Goal: Book appointment/travel/reservation

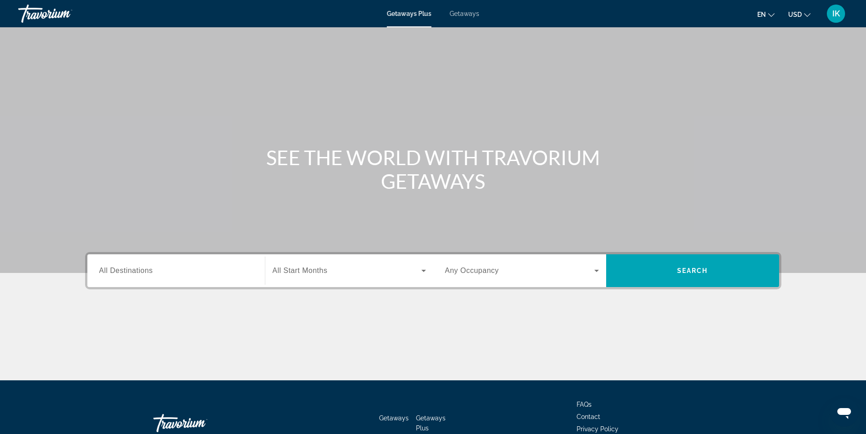
click at [136, 272] on span "All Destinations" at bounding box center [126, 271] width 54 height 8
click at [136, 272] on input "Destination All Destinations" at bounding box center [176, 271] width 154 height 11
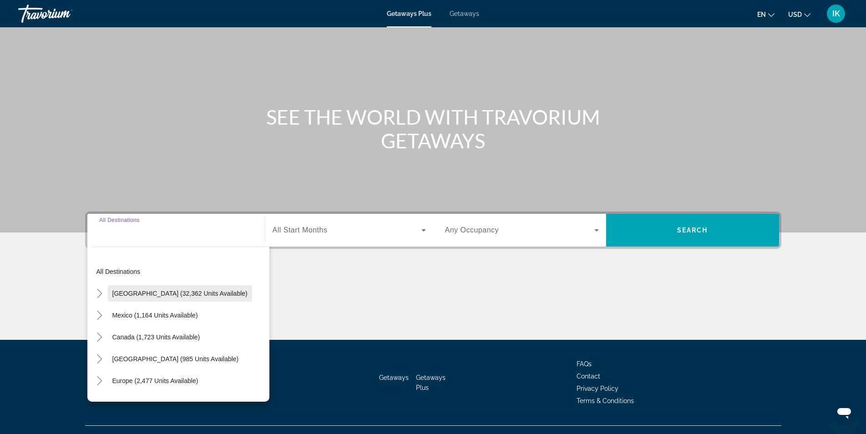
scroll to position [58, 0]
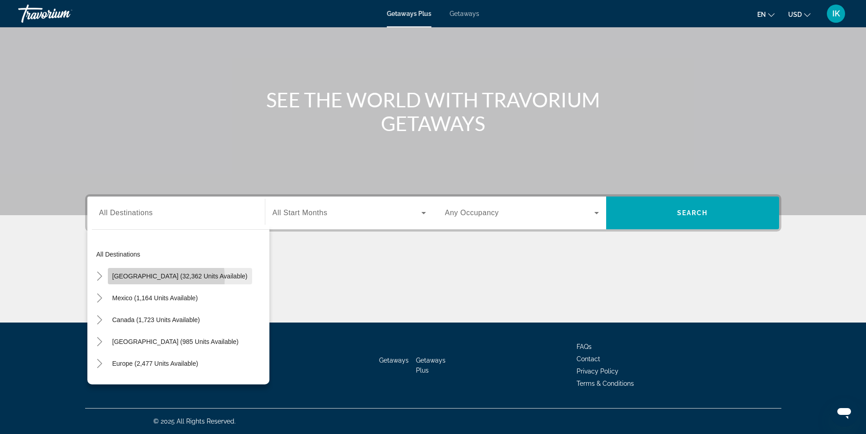
click at [149, 278] on span "[GEOGRAPHIC_DATA] (32,362 units available)" at bounding box center [179, 276] width 135 height 7
type input "**********"
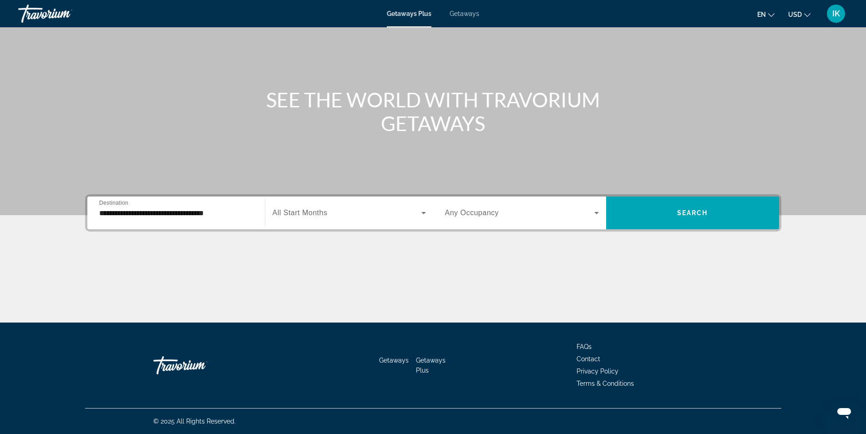
click at [293, 216] on span "All Start Months" at bounding box center [300, 213] width 55 height 8
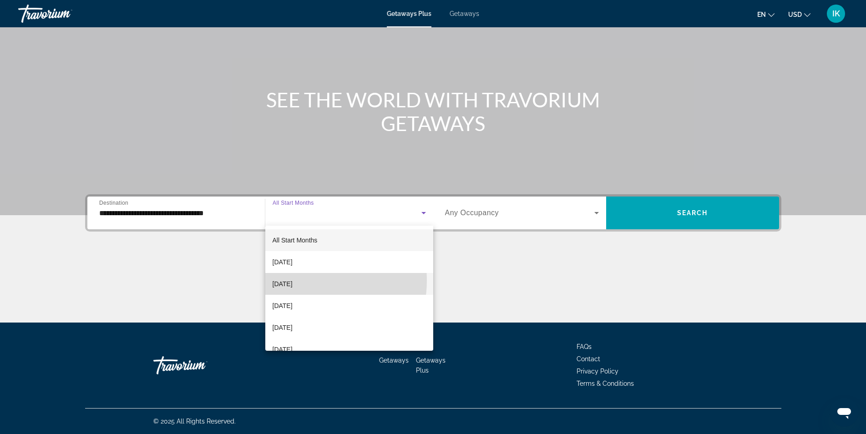
click at [293, 280] on span "[DATE]" at bounding box center [283, 283] width 20 height 11
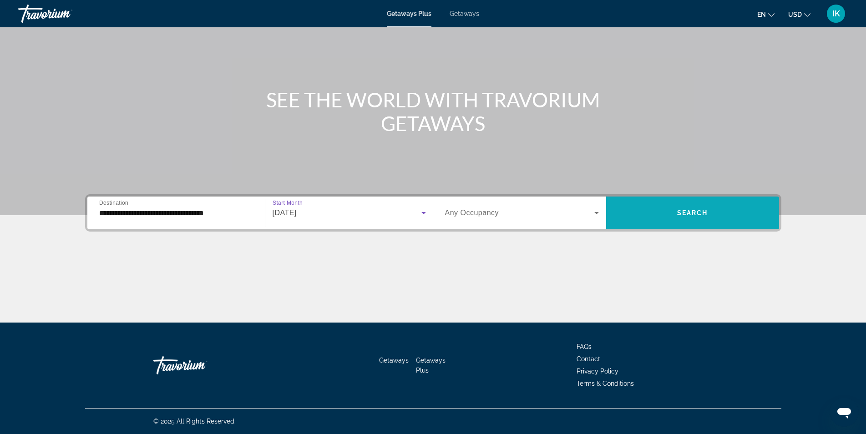
click at [692, 205] on span "Search widget" at bounding box center [692, 213] width 173 height 22
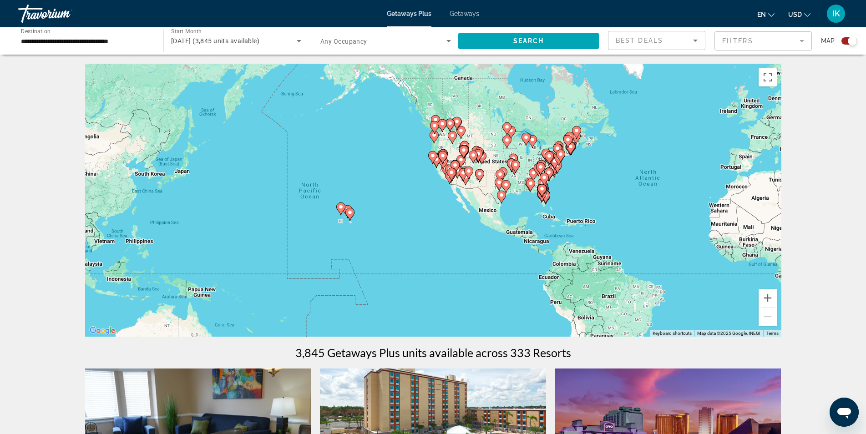
drag, startPoint x: 402, startPoint y: 225, endPoint x: 649, endPoint y: 217, distance: 247.2
click at [649, 217] on div "To activate drag with keyboard, press Alt + Enter. Once in keyboard drag state,…" at bounding box center [433, 200] width 696 height 273
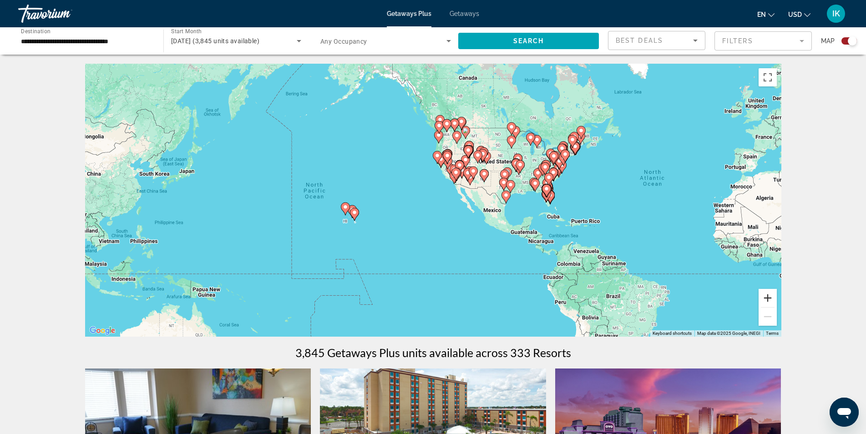
click at [773, 298] on button "Zoom in" at bounding box center [767, 298] width 18 height 18
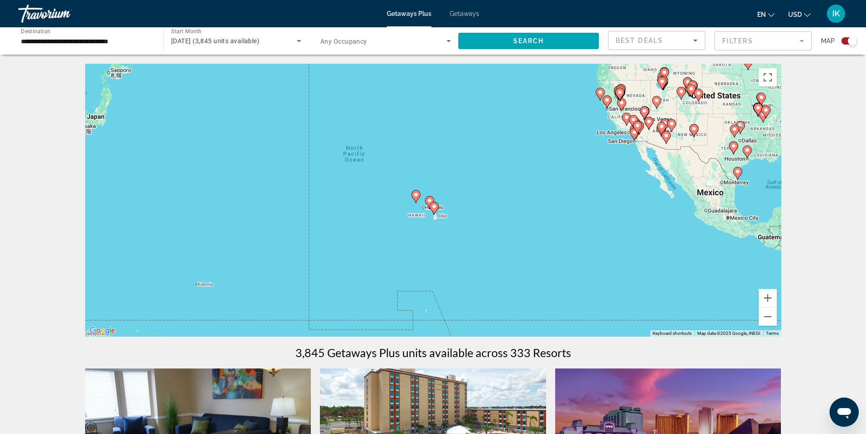
drag, startPoint x: 438, startPoint y: 249, endPoint x: 618, endPoint y: 219, distance: 182.6
click at [617, 219] on div "To activate drag with keyboard, press Alt + Enter. Once in keyboard drag state,…" at bounding box center [433, 200] width 696 height 273
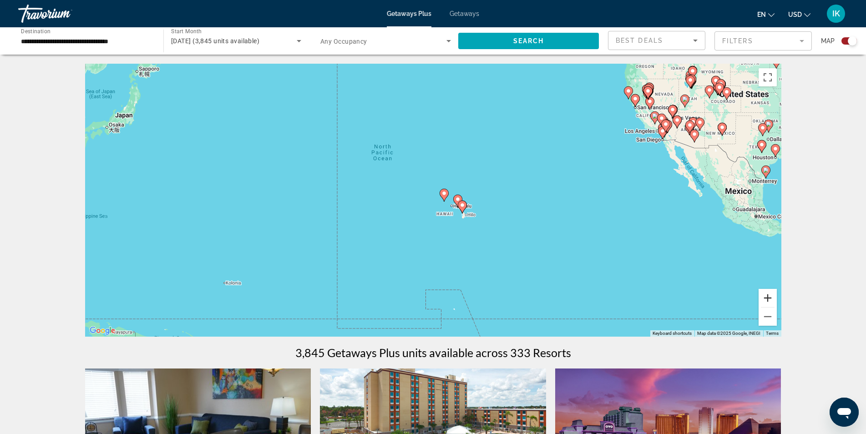
click at [770, 297] on button "Zoom in" at bounding box center [767, 298] width 18 height 18
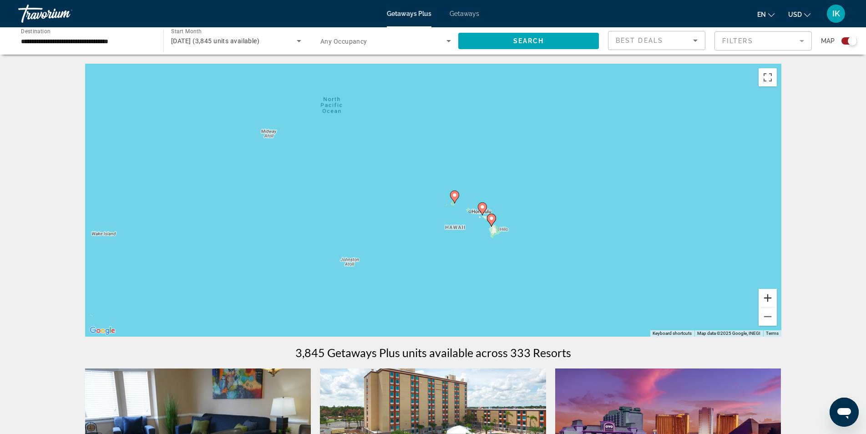
click at [770, 297] on button "Zoom in" at bounding box center [767, 298] width 18 height 18
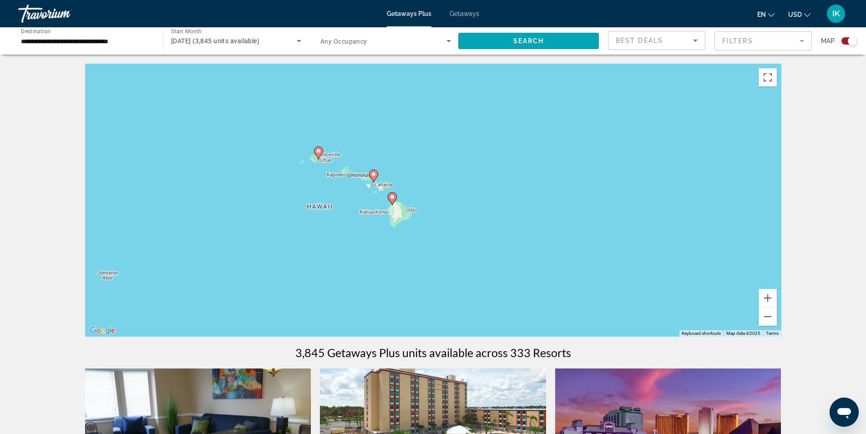
drag, startPoint x: 662, startPoint y: 237, endPoint x: 502, endPoint y: 188, distance: 167.4
click at [502, 188] on div "To activate drag with keyboard, press Alt + Enter. Once in keyboard drag state,…" at bounding box center [433, 200] width 696 height 273
click at [769, 298] on button "Zoom in" at bounding box center [767, 298] width 18 height 18
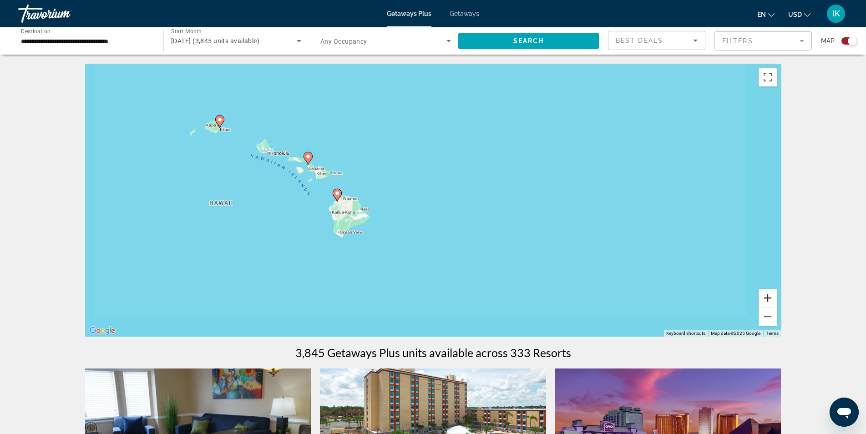
click at [769, 298] on button "Zoom in" at bounding box center [767, 298] width 18 height 18
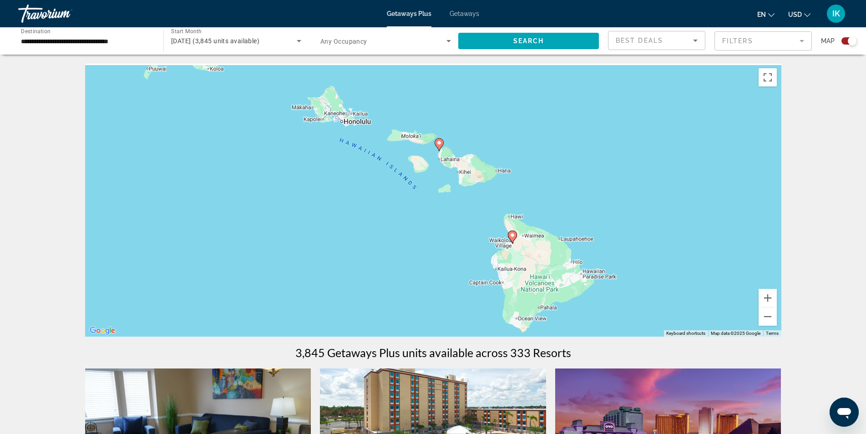
drag, startPoint x: 463, startPoint y: 252, endPoint x: 785, endPoint y: 291, distance: 325.0
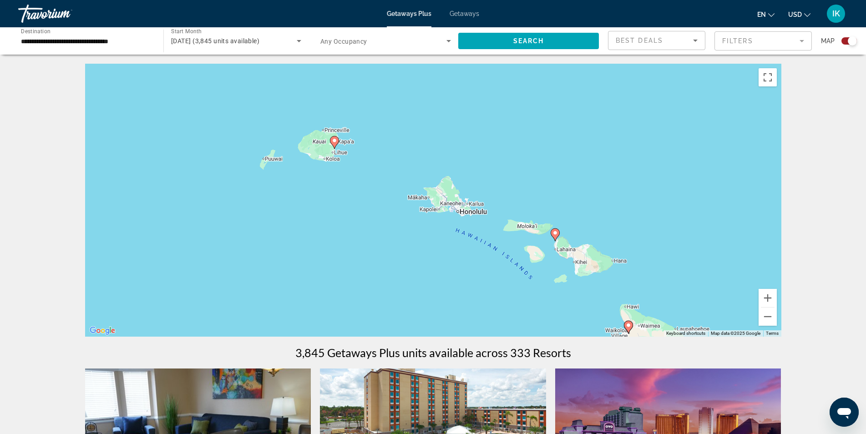
drag, startPoint x: 589, startPoint y: 202, endPoint x: 707, endPoint y: 294, distance: 150.4
click at [707, 294] on div "To activate drag with keyboard, press Alt + Enter. Once in keyboard drag state,…" at bounding box center [433, 200] width 696 height 273
click at [771, 296] on button "Zoom in" at bounding box center [767, 298] width 18 height 18
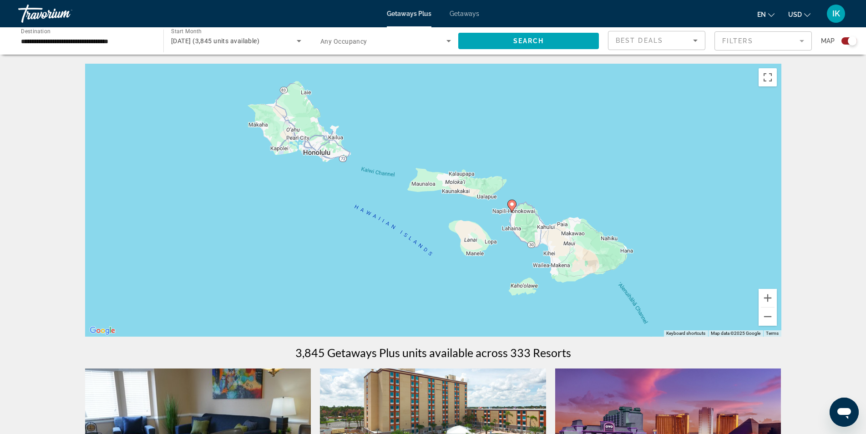
drag, startPoint x: 699, startPoint y: 259, endPoint x: 518, endPoint y: 172, distance: 201.7
click at [518, 172] on div "To activate drag with keyboard, press Alt + Enter. Once in keyboard drag state,…" at bounding box center [433, 200] width 696 height 273
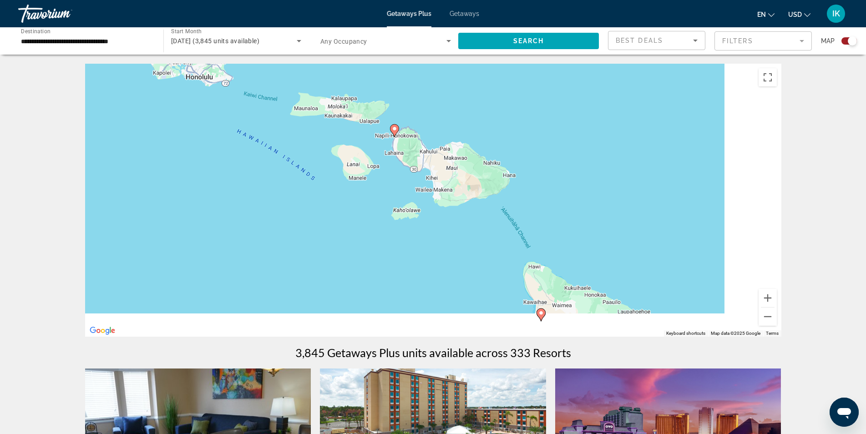
drag, startPoint x: 642, startPoint y: 270, endPoint x: 487, endPoint y: 173, distance: 183.2
click at [487, 173] on div "To activate drag with keyboard, press Alt + Enter. Once in keyboard drag state,…" at bounding box center [433, 200] width 696 height 273
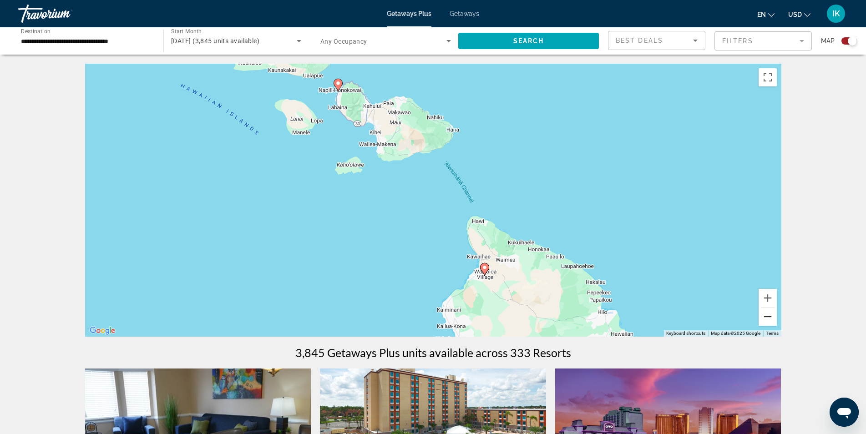
click at [765, 319] on button "Zoom out" at bounding box center [767, 317] width 18 height 18
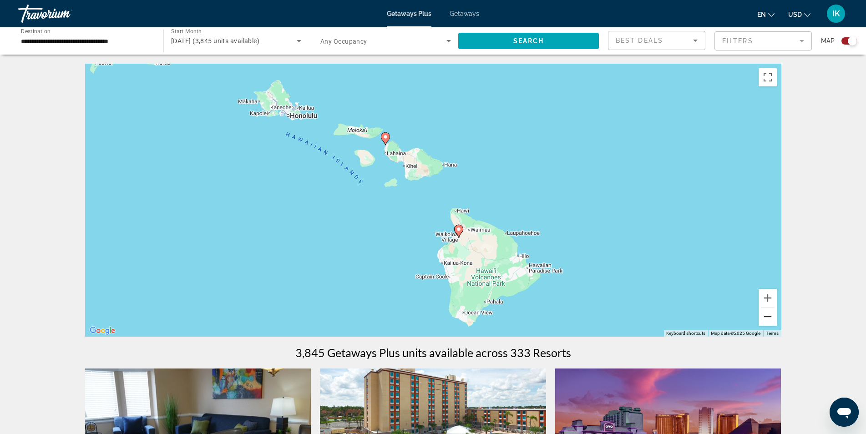
click at [765, 319] on button "Zoom out" at bounding box center [767, 317] width 18 height 18
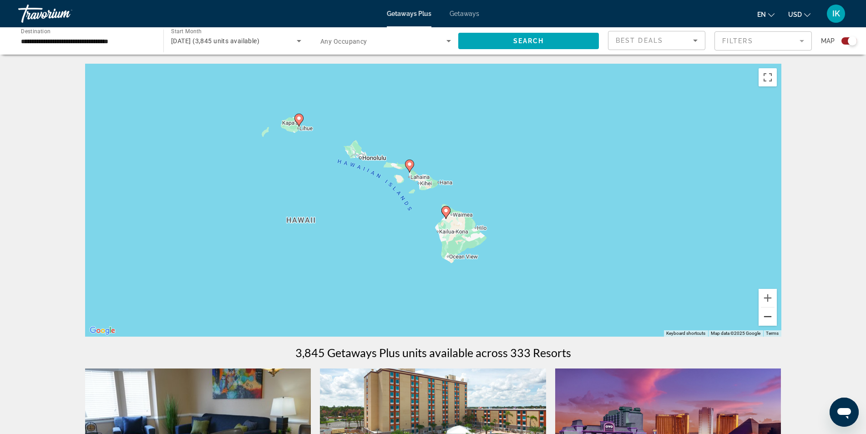
click at [764, 316] on button "Zoom out" at bounding box center [767, 317] width 18 height 18
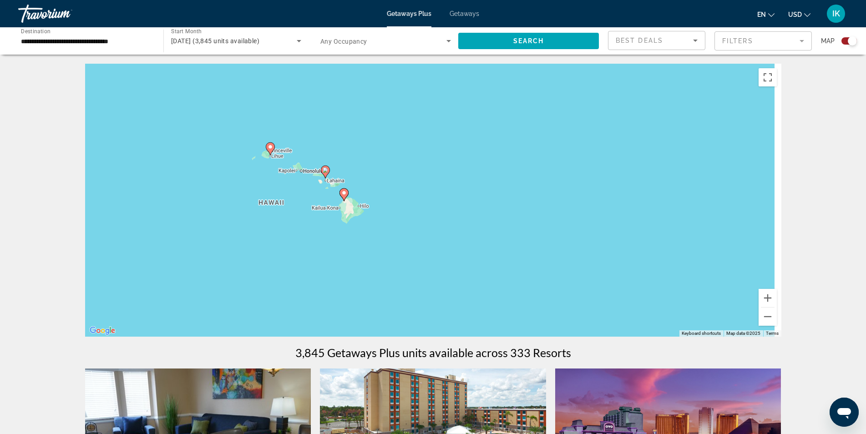
drag, startPoint x: 675, startPoint y: 209, endPoint x: 363, endPoint y: 180, distance: 313.0
click at [363, 180] on div "To activate drag with keyboard, press Alt + Enter. Once in keyboard drag state,…" at bounding box center [433, 200] width 696 height 273
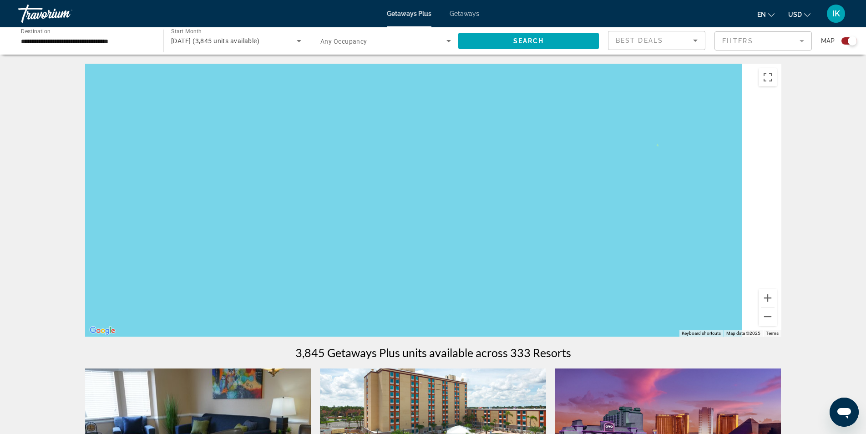
drag, startPoint x: 608, startPoint y: 231, endPoint x: 391, endPoint y: 190, distance: 220.9
click at [391, 190] on div "Main content" at bounding box center [433, 200] width 696 height 273
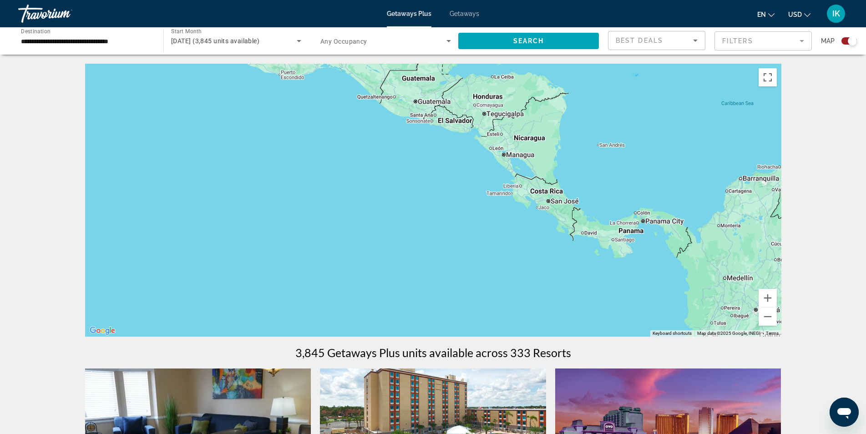
drag, startPoint x: 594, startPoint y: 217, endPoint x: 367, endPoint y: 172, distance: 231.5
click at [376, 175] on div "Main content" at bounding box center [433, 200] width 696 height 273
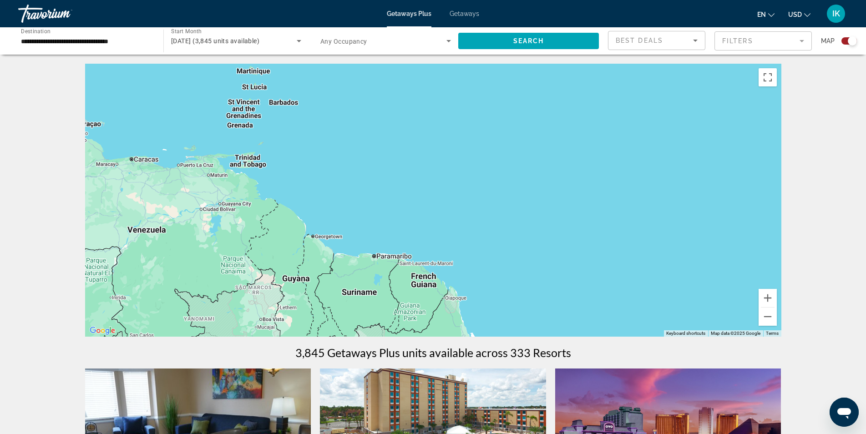
drag, startPoint x: 458, startPoint y: 242, endPoint x: 557, endPoint y: 318, distance: 125.2
click at [554, 318] on div "Main content" at bounding box center [433, 200] width 696 height 273
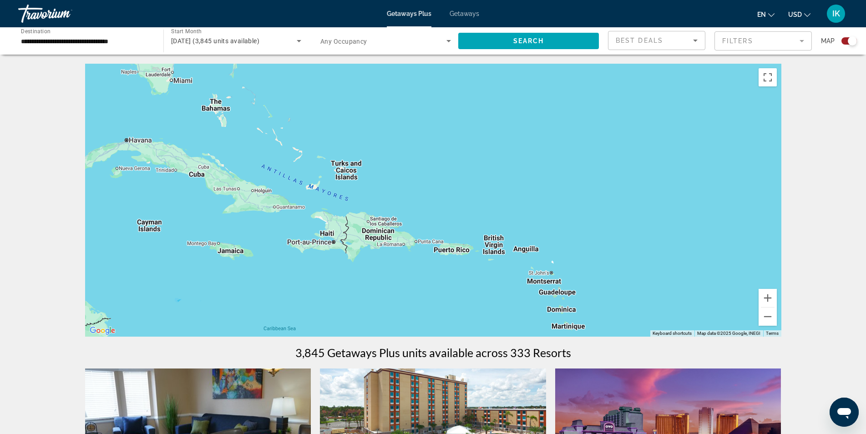
drag, startPoint x: 397, startPoint y: 209, endPoint x: 540, endPoint y: 324, distance: 182.8
click at [524, 317] on div "Main content" at bounding box center [433, 200] width 696 height 273
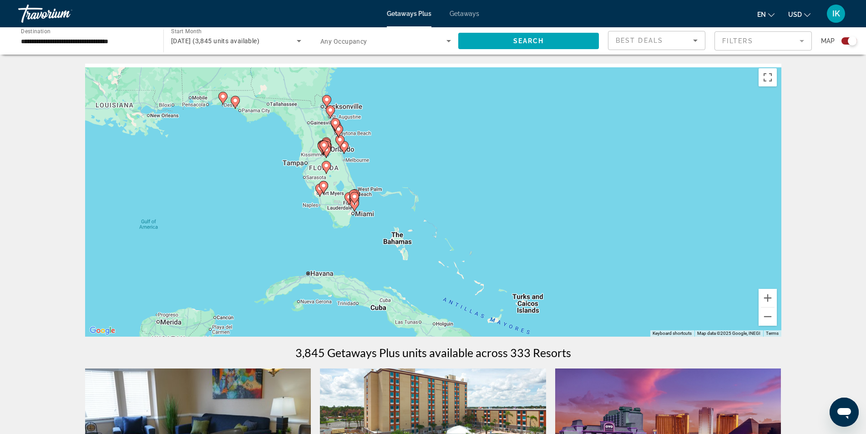
drag, startPoint x: 362, startPoint y: 231, endPoint x: 502, endPoint y: 331, distance: 172.3
click at [500, 328] on div "To activate drag with keyboard, press Alt + Enter. Once in keyboard drag state,…" at bounding box center [433, 200] width 696 height 273
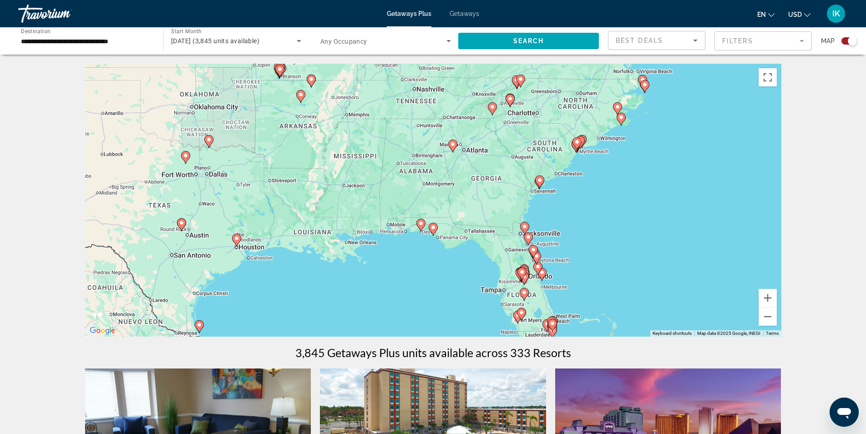
drag, startPoint x: 453, startPoint y: 302, endPoint x: 367, endPoint y: 255, distance: 98.2
click at [367, 255] on div "To activate drag with keyboard, press Alt + Enter. Once in keyboard drag state,…" at bounding box center [433, 200] width 696 height 273
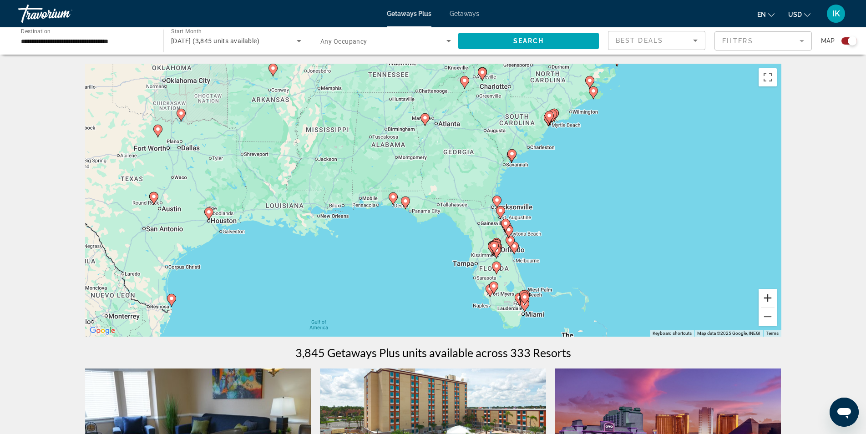
click at [775, 298] on button "Zoom in" at bounding box center [767, 298] width 18 height 18
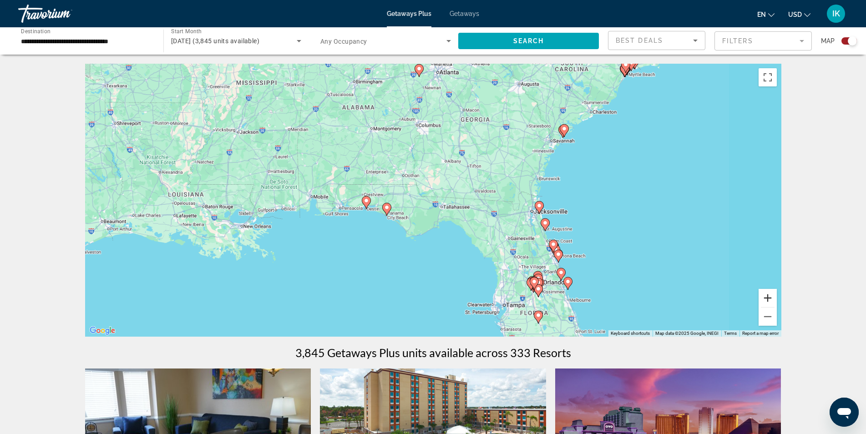
click at [775, 298] on button "Zoom in" at bounding box center [767, 298] width 18 height 18
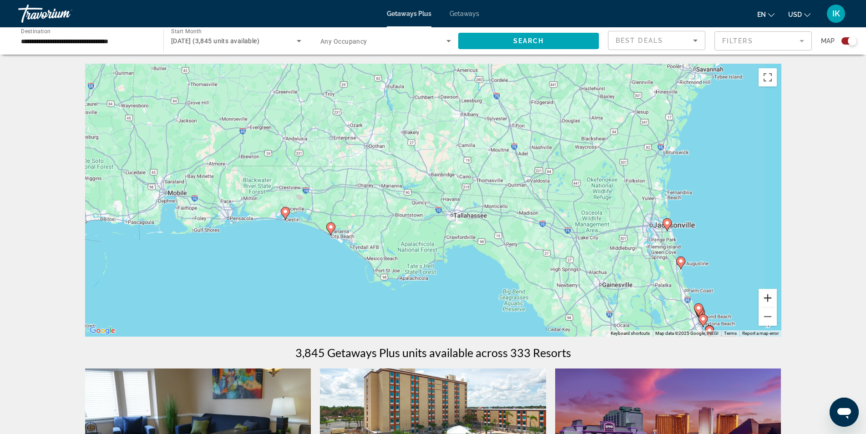
click at [774, 298] on button "Zoom in" at bounding box center [767, 298] width 18 height 18
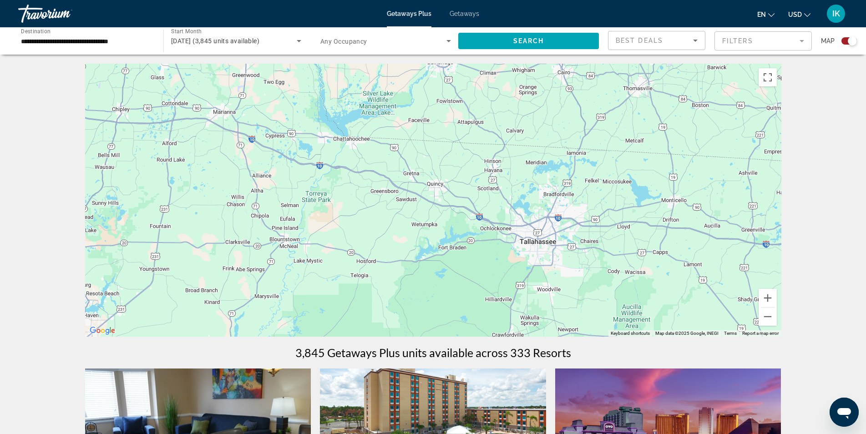
drag, startPoint x: 312, startPoint y: 307, endPoint x: 465, endPoint y: 142, distance: 224.4
click at [459, 150] on div "To activate drag with keyboard, press Alt + Enter. Once in keyboard drag state,…" at bounding box center [433, 200] width 696 height 273
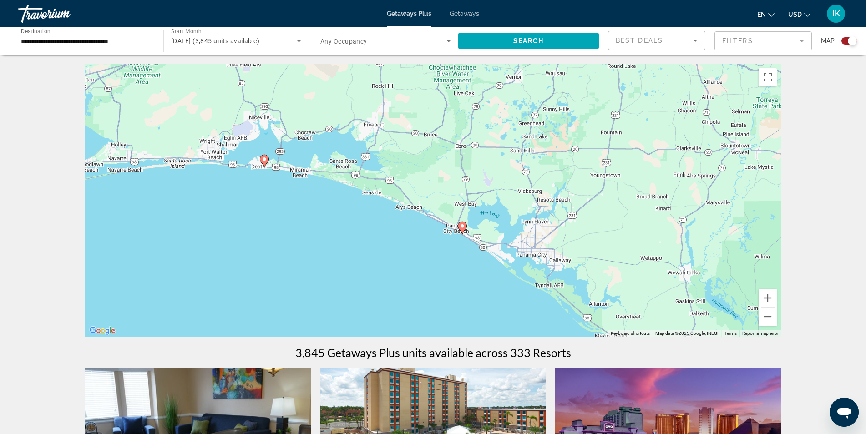
drag, startPoint x: 237, startPoint y: 152, endPoint x: 487, endPoint y: 288, distance: 285.0
click at [487, 288] on div "To activate drag with keyboard, press Alt + Enter. Once in keyboard drag state,…" at bounding box center [433, 200] width 696 height 273
click at [770, 299] on button "Zoom in" at bounding box center [767, 298] width 18 height 18
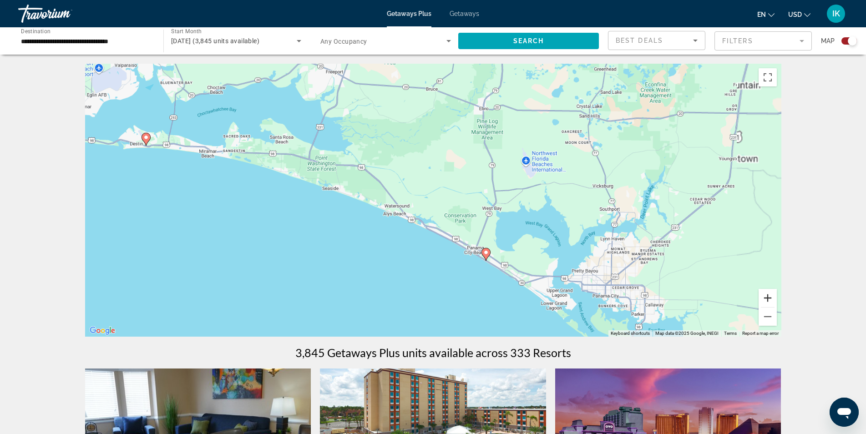
click at [770, 299] on button "Zoom in" at bounding box center [767, 298] width 18 height 18
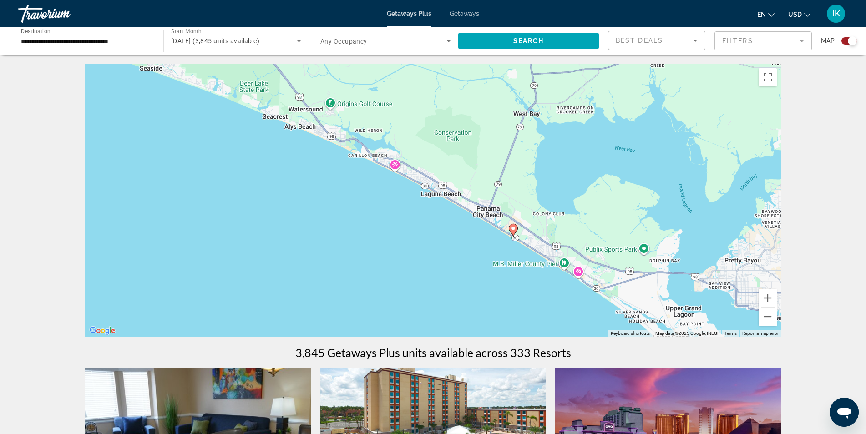
drag, startPoint x: 652, startPoint y: 278, endPoint x: 598, endPoint y: 147, distance: 141.6
click at [598, 148] on div "To activate drag with keyboard, press Alt + Enter. Once in keyboard drag state,…" at bounding box center [433, 200] width 696 height 273
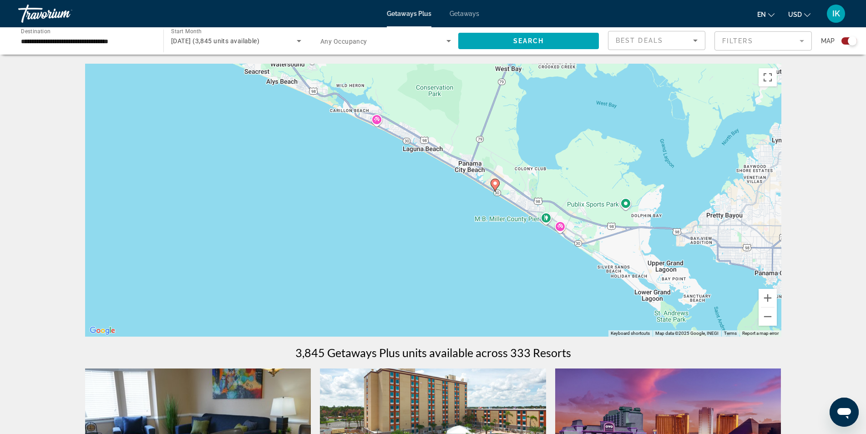
click at [493, 184] on image "Main content" at bounding box center [494, 183] width 5 height 5
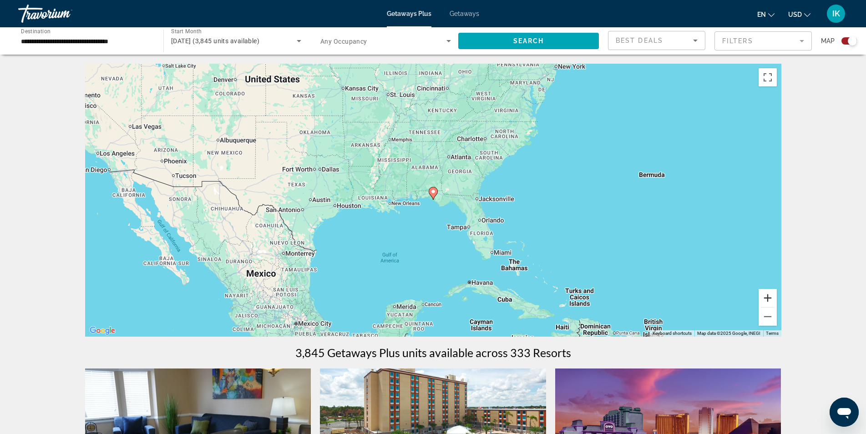
click at [765, 300] on button "Zoom in" at bounding box center [767, 298] width 18 height 18
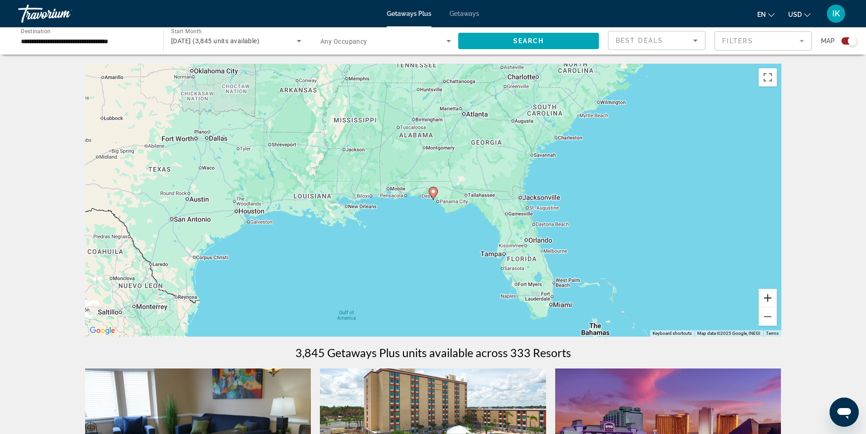
click at [765, 300] on button "Zoom in" at bounding box center [767, 298] width 18 height 18
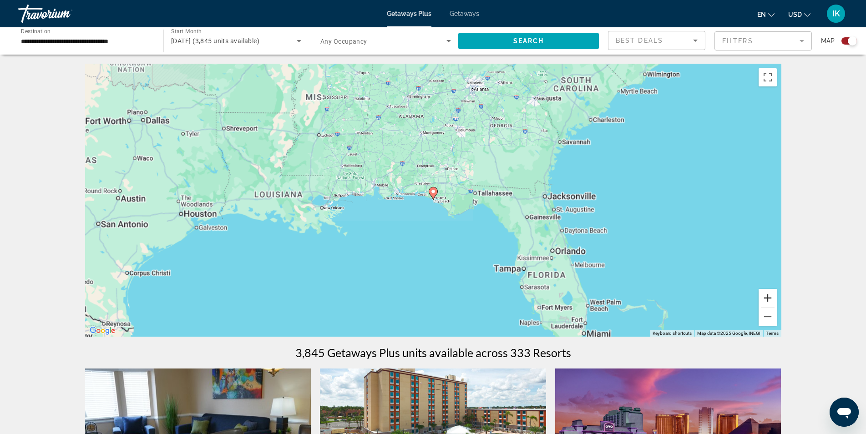
click at [765, 300] on button "Zoom in" at bounding box center [767, 298] width 18 height 18
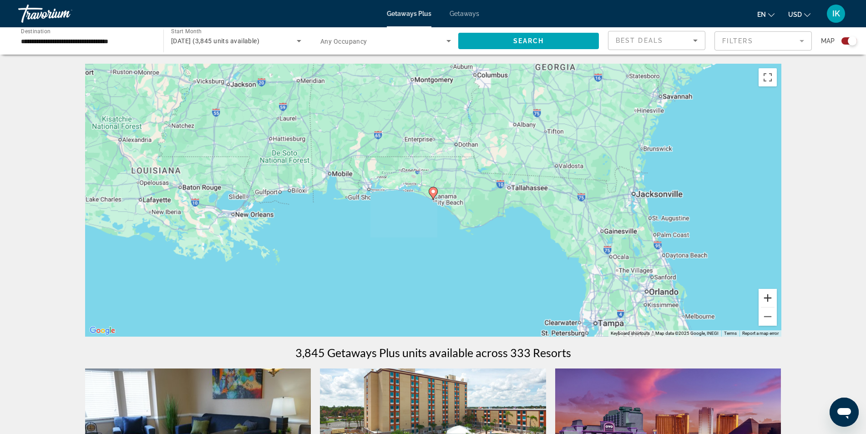
click at [765, 300] on button "Zoom in" at bounding box center [767, 298] width 18 height 18
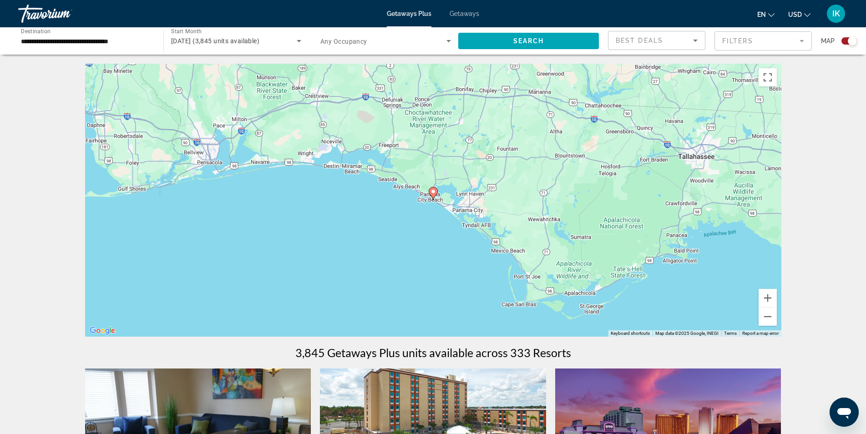
click at [432, 193] on image "Main content" at bounding box center [432, 191] width 5 height 5
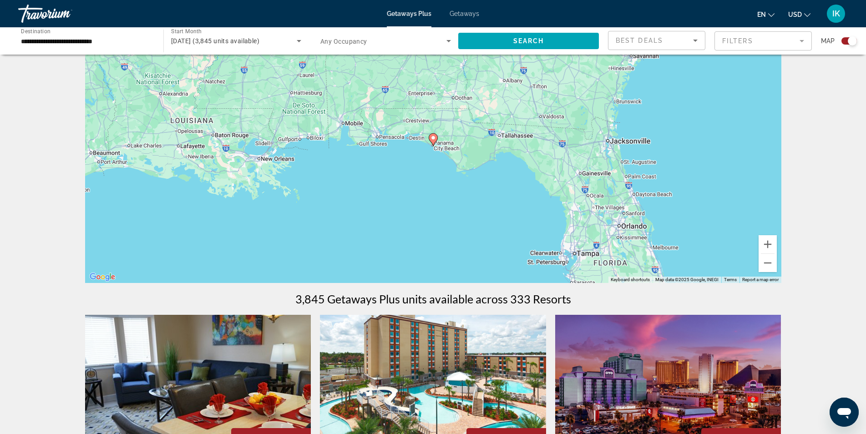
scroll to position [45, 0]
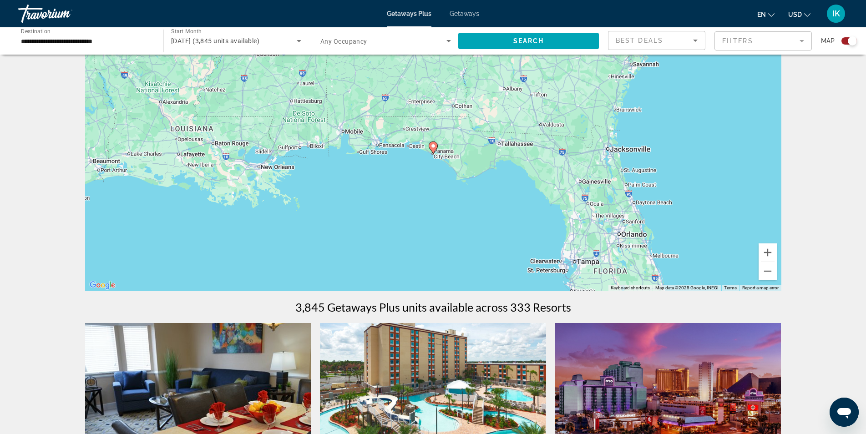
click at [433, 148] on image "Main content" at bounding box center [432, 145] width 5 height 5
type input "**********"
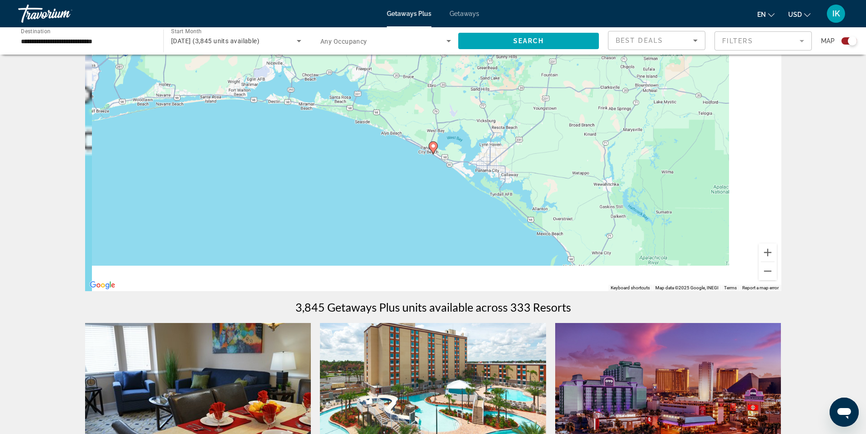
click at [434, 148] on image "Main content" at bounding box center [432, 145] width 5 height 5
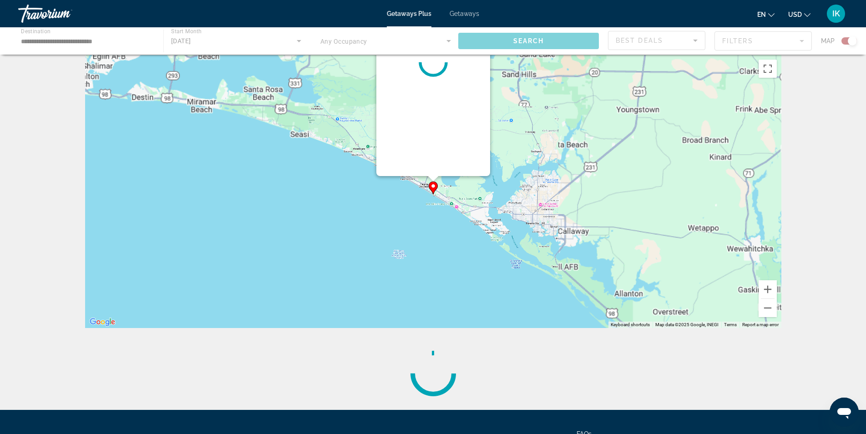
scroll to position [0, 0]
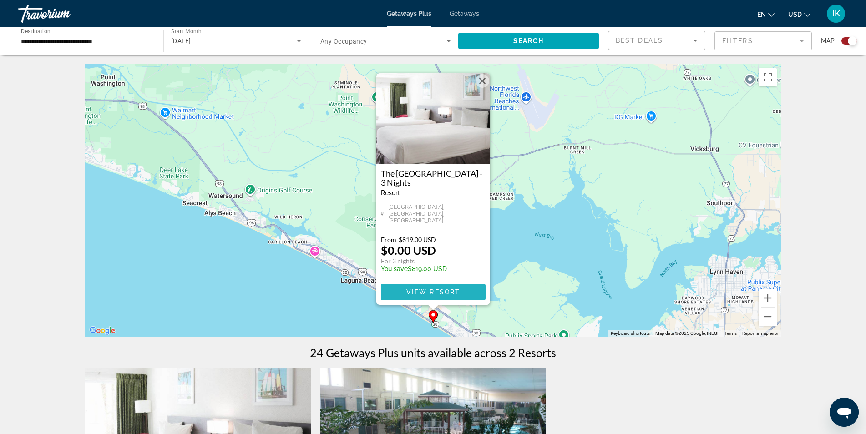
click at [450, 289] on span "View Resort" at bounding box center [433, 291] width 54 height 7
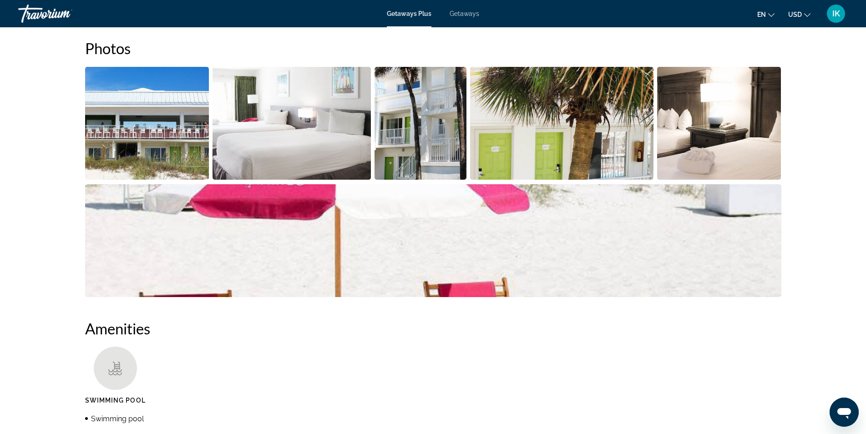
scroll to position [455, 0]
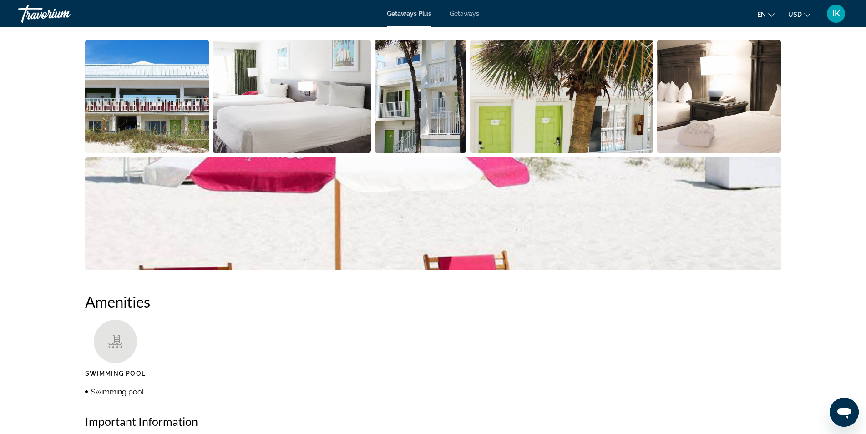
click at [135, 103] on img "Open full-screen image slider" at bounding box center [147, 96] width 124 height 113
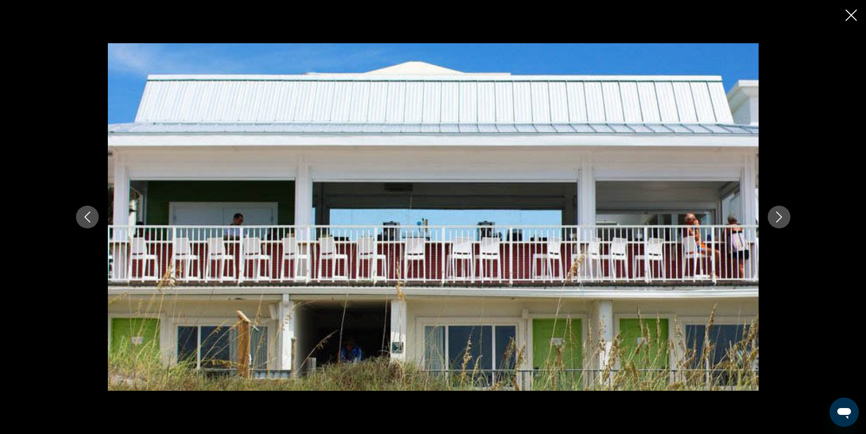
click at [777, 217] on icon "Next image" at bounding box center [778, 217] width 11 height 11
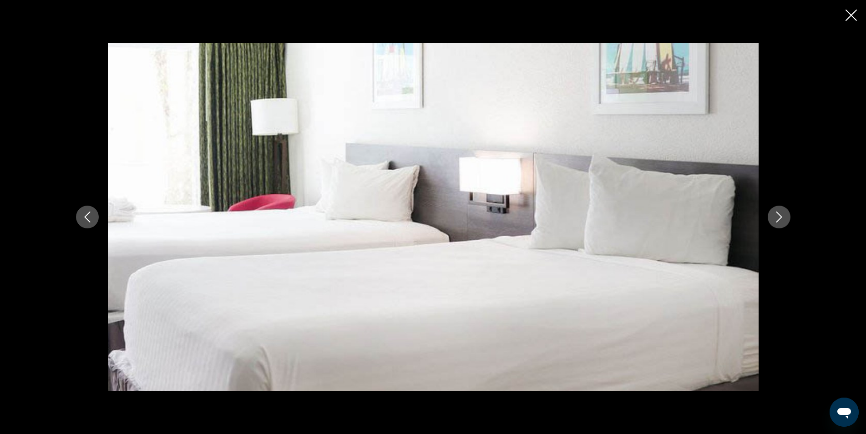
click at [778, 217] on icon "Next image" at bounding box center [778, 217] width 11 height 11
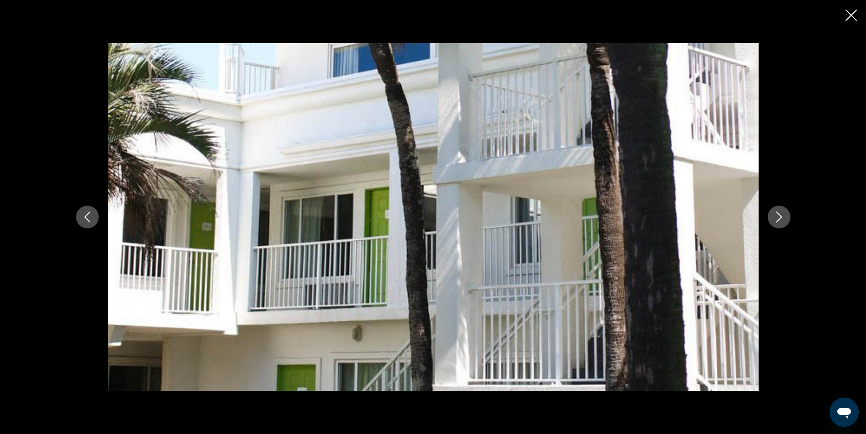
click at [778, 217] on icon "Next image" at bounding box center [778, 217] width 11 height 11
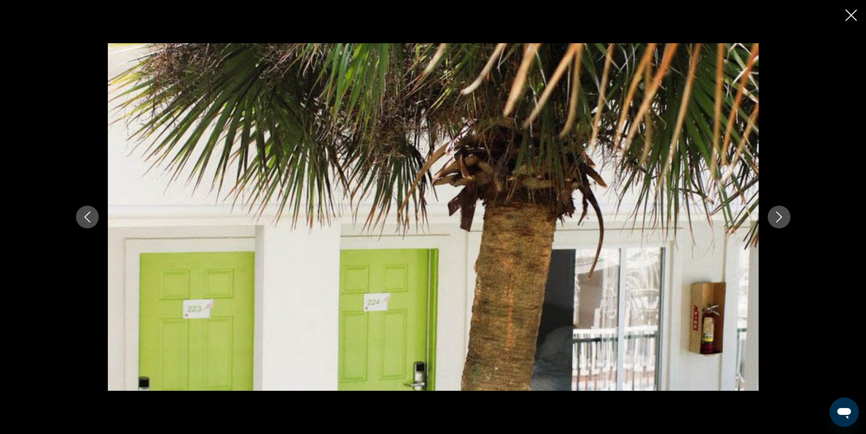
click at [778, 217] on icon "Next image" at bounding box center [778, 217] width 11 height 11
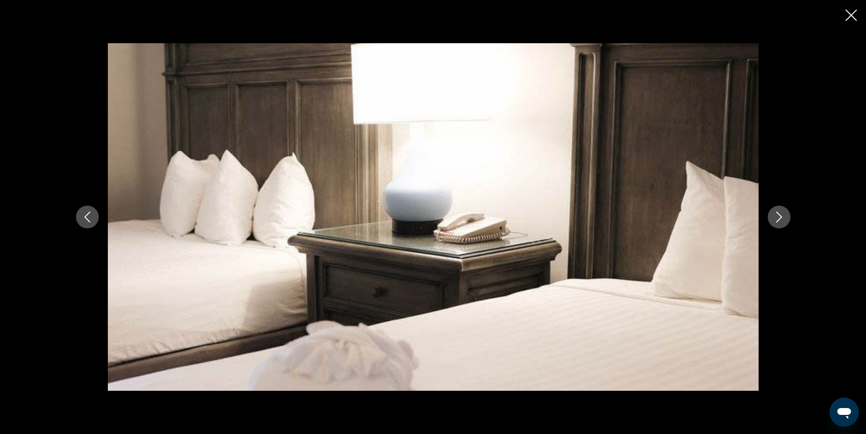
click at [778, 217] on icon "Next image" at bounding box center [778, 217] width 11 height 11
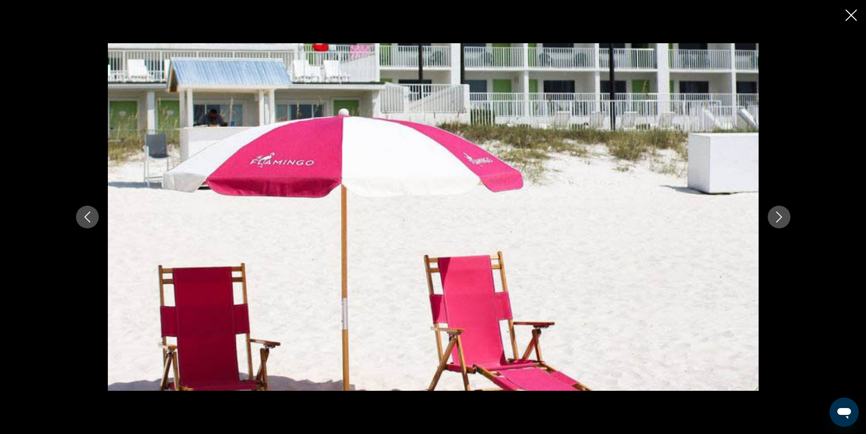
click at [778, 217] on icon "Next image" at bounding box center [778, 217] width 11 height 11
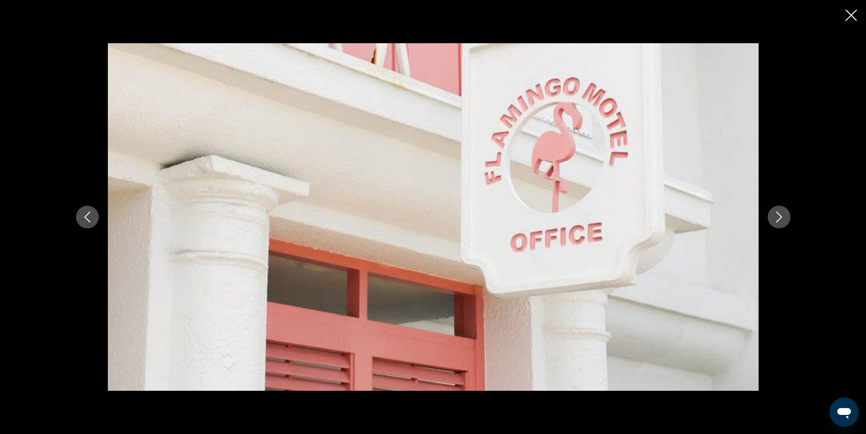
click at [778, 217] on icon "Next image" at bounding box center [778, 217] width 11 height 11
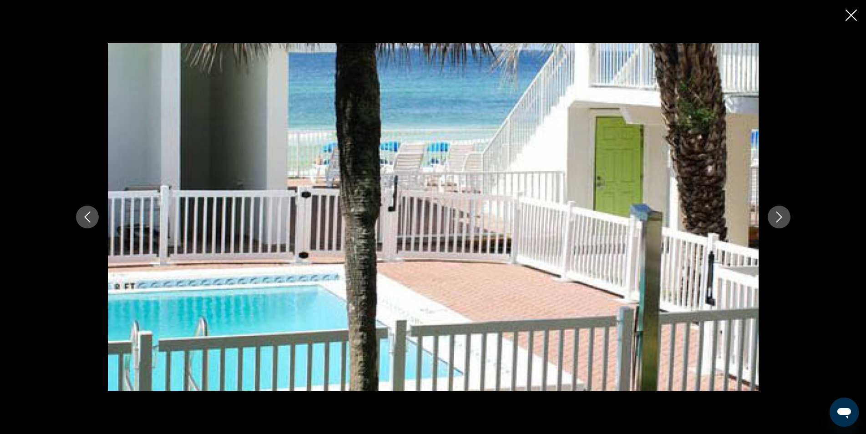
click at [778, 217] on icon "Next image" at bounding box center [778, 217] width 11 height 11
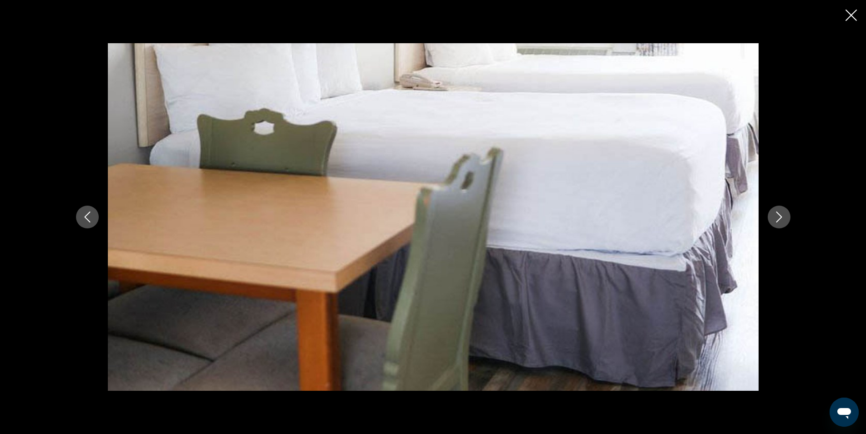
click at [778, 217] on icon "Next image" at bounding box center [778, 217] width 11 height 11
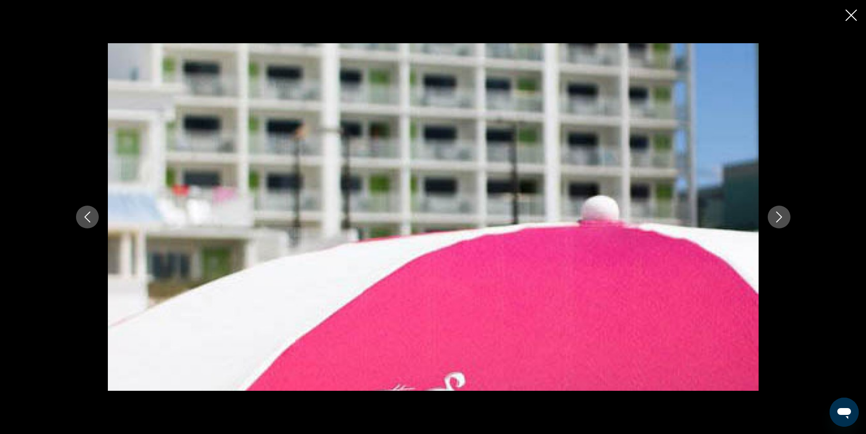
click at [778, 217] on icon "Next image" at bounding box center [778, 217] width 11 height 11
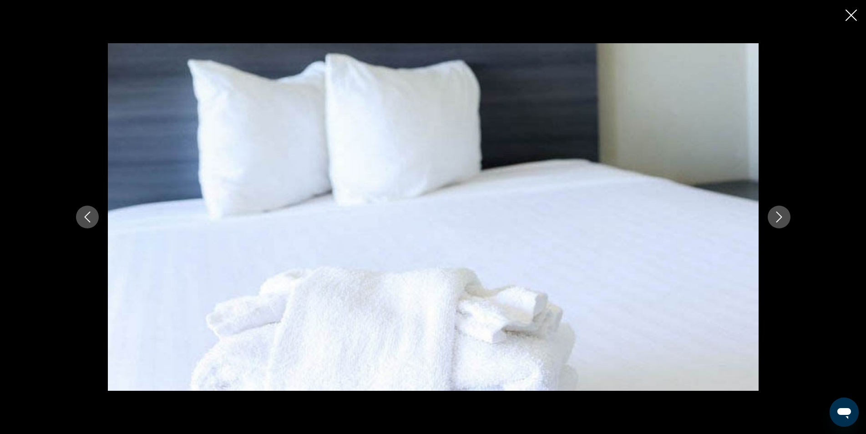
click at [778, 217] on icon "Next image" at bounding box center [778, 217] width 11 height 11
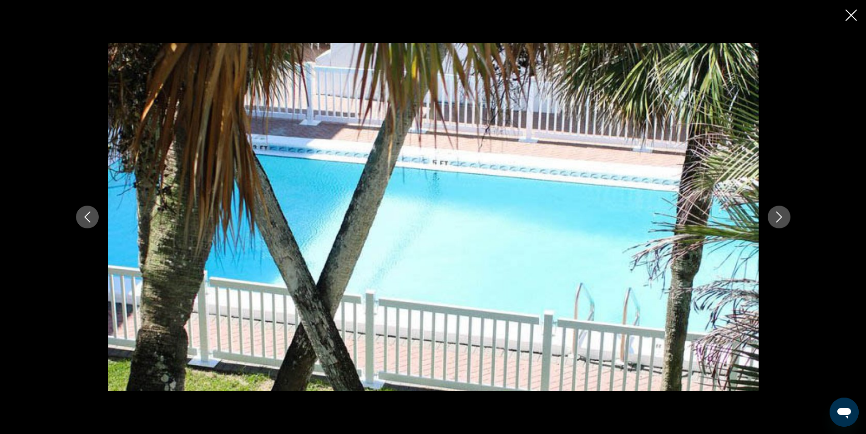
click at [778, 217] on icon "Next image" at bounding box center [778, 217] width 11 height 11
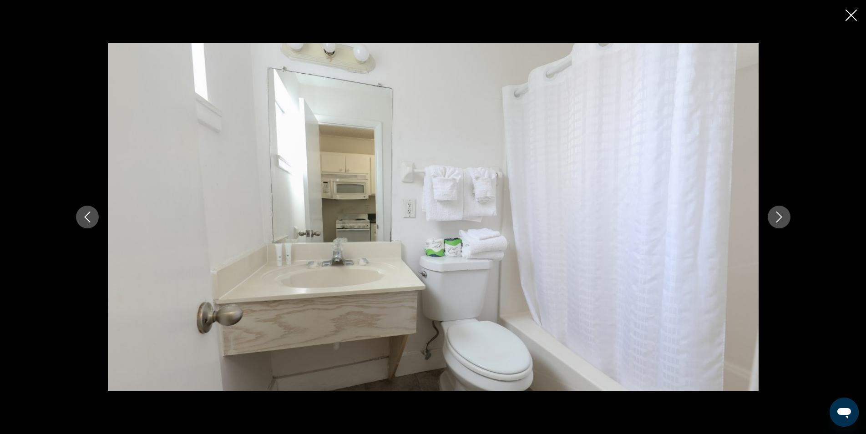
click at [778, 217] on icon "Next image" at bounding box center [778, 217] width 11 height 11
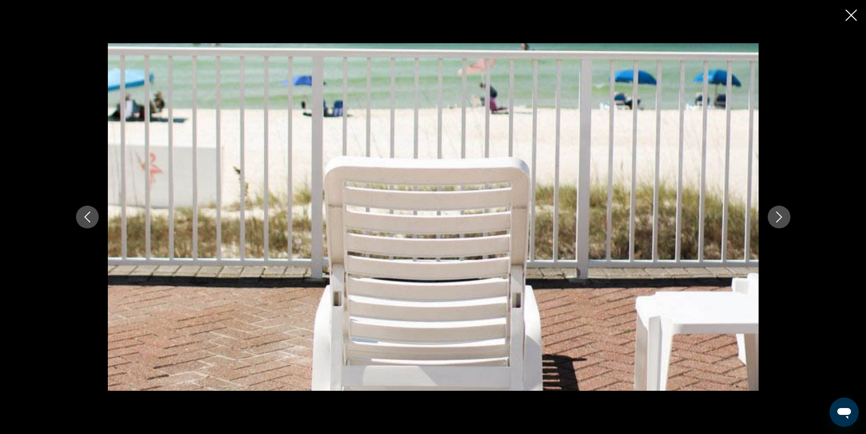
click at [778, 217] on icon "Next image" at bounding box center [778, 217] width 11 height 11
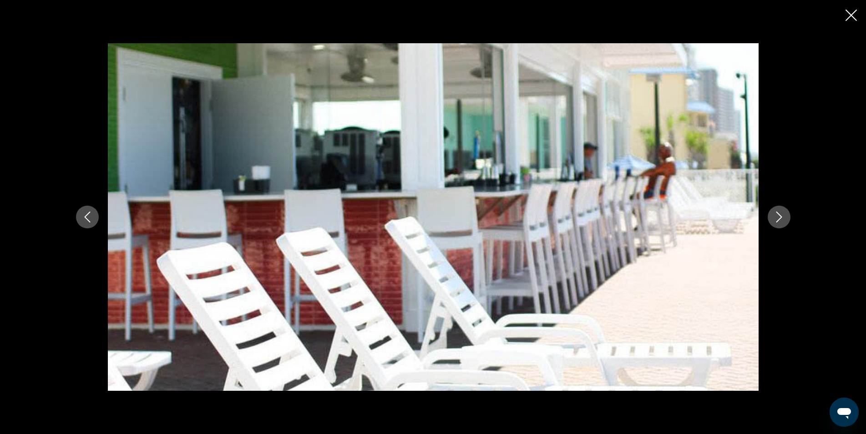
click at [778, 217] on icon "Next image" at bounding box center [778, 217] width 11 height 11
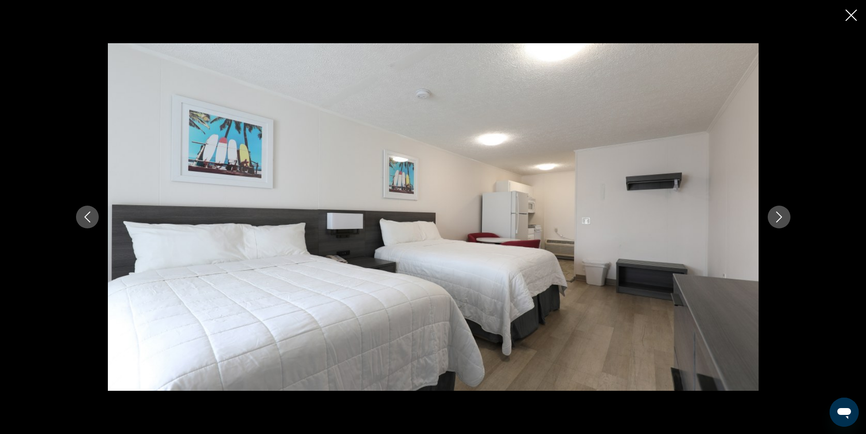
click at [778, 217] on icon "Next image" at bounding box center [778, 217] width 11 height 11
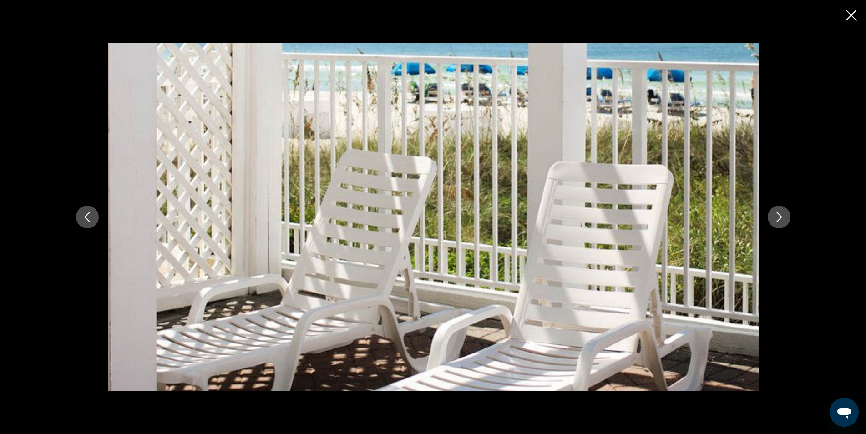
click at [778, 217] on icon "Next image" at bounding box center [778, 217] width 11 height 11
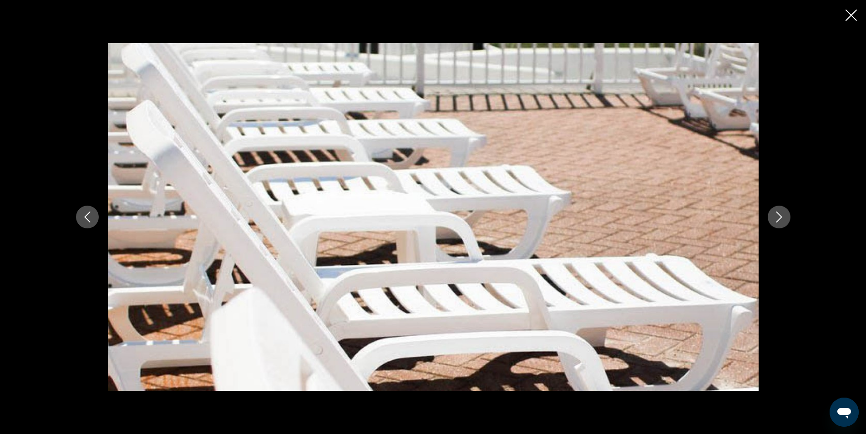
click at [779, 213] on icon "Next image" at bounding box center [778, 217] width 11 height 11
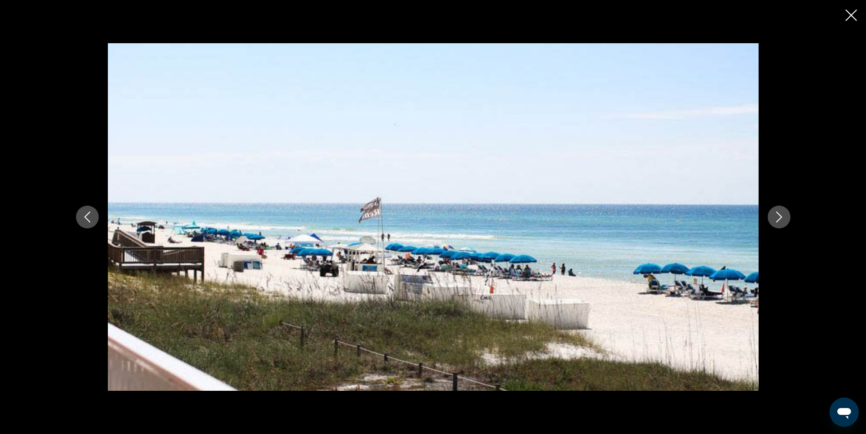
click at [779, 213] on icon "Next image" at bounding box center [778, 217] width 11 height 11
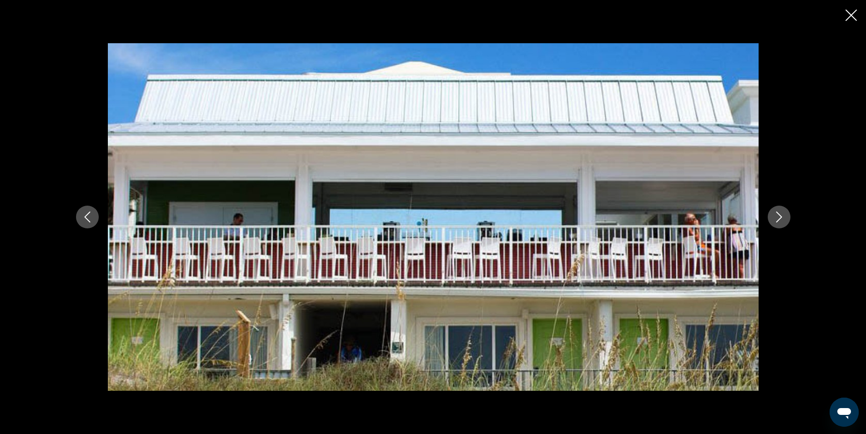
click at [779, 213] on icon "Next image" at bounding box center [778, 217] width 11 height 11
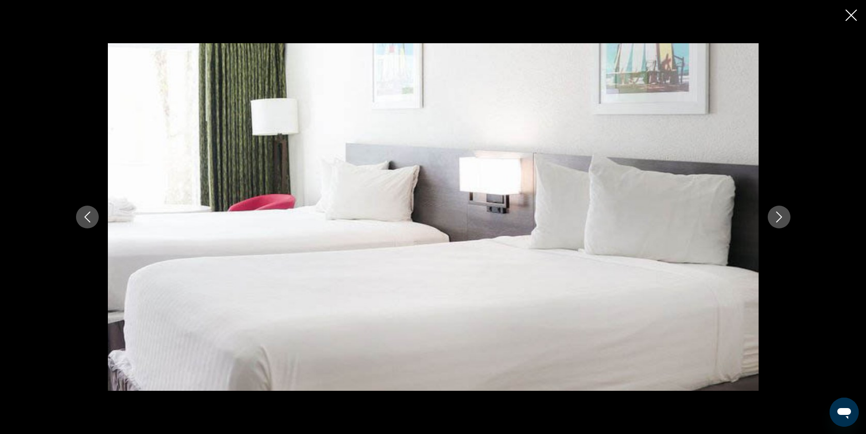
click at [779, 213] on icon "Next image" at bounding box center [778, 217] width 11 height 11
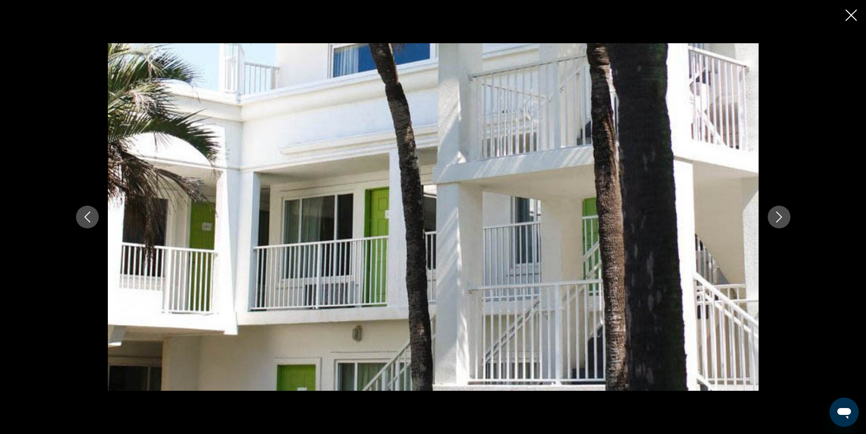
click at [779, 213] on icon "Next image" at bounding box center [778, 217] width 11 height 11
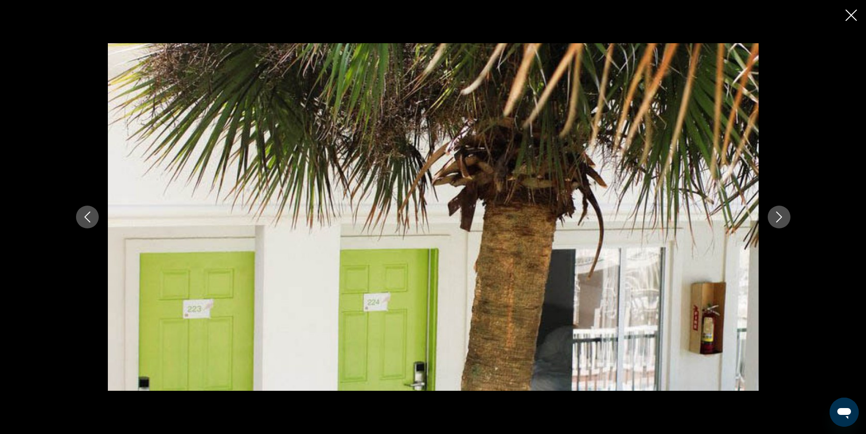
click at [852, 16] on icon "Close slideshow" at bounding box center [850, 15] width 11 height 11
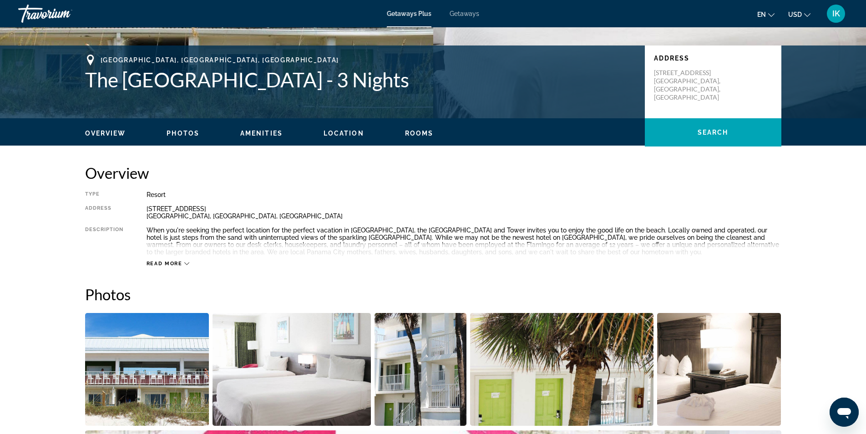
scroll to position [0, 0]
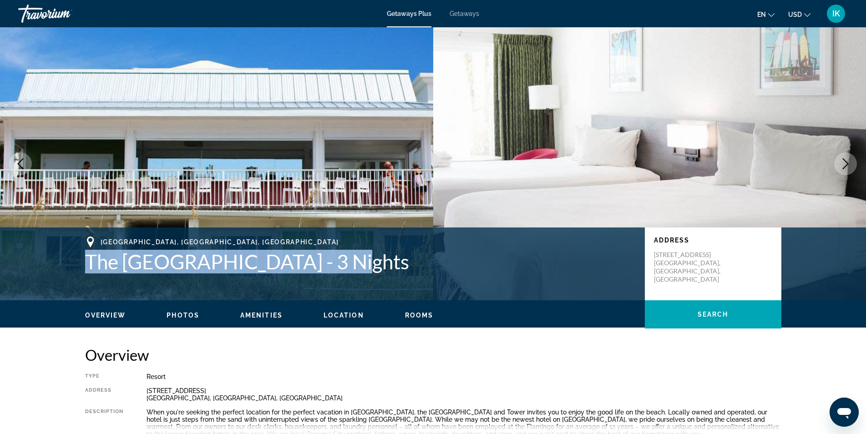
drag, startPoint x: 72, startPoint y: 262, endPoint x: 353, endPoint y: 271, distance: 280.9
click at [353, 271] on div "[GEOGRAPHIC_DATA], [GEOGRAPHIC_DATA], [GEOGRAPHIC_DATA] [GEOGRAPHIC_DATA] - 3 N…" at bounding box center [433, 264] width 733 height 55
copy h1 "The [GEOGRAPHIC_DATA]"
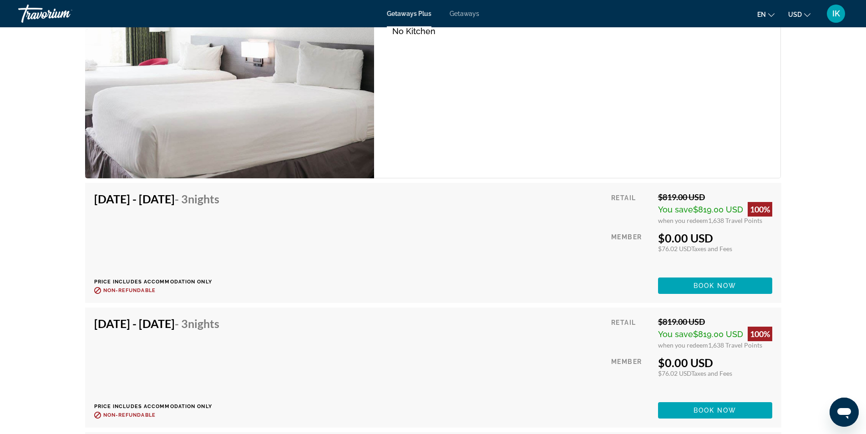
scroll to position [1456, 0]
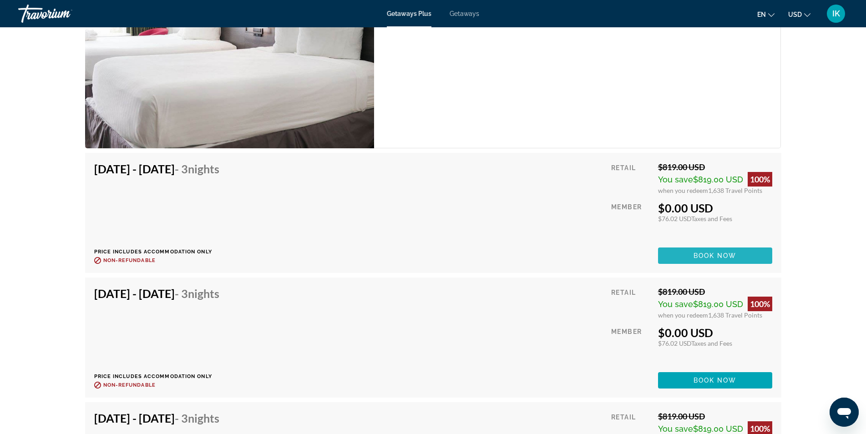
click at [683, 256] on span "Main content" at bounding box center [715, 256] width 114 height 22
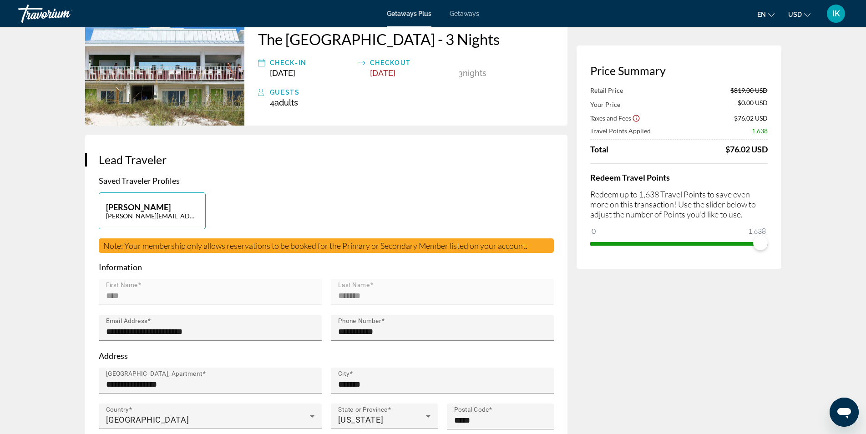
scroll to position [45, 0]
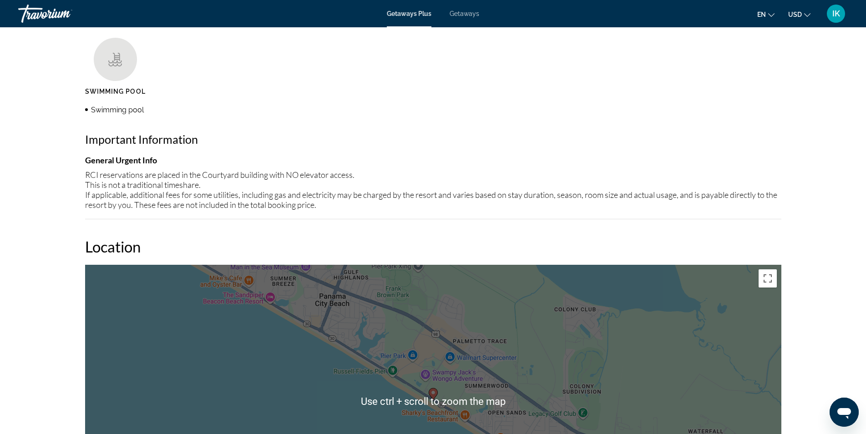
scroll to position [735, 0]
